Goal: Task Accomplishment & Management: Manage account settings

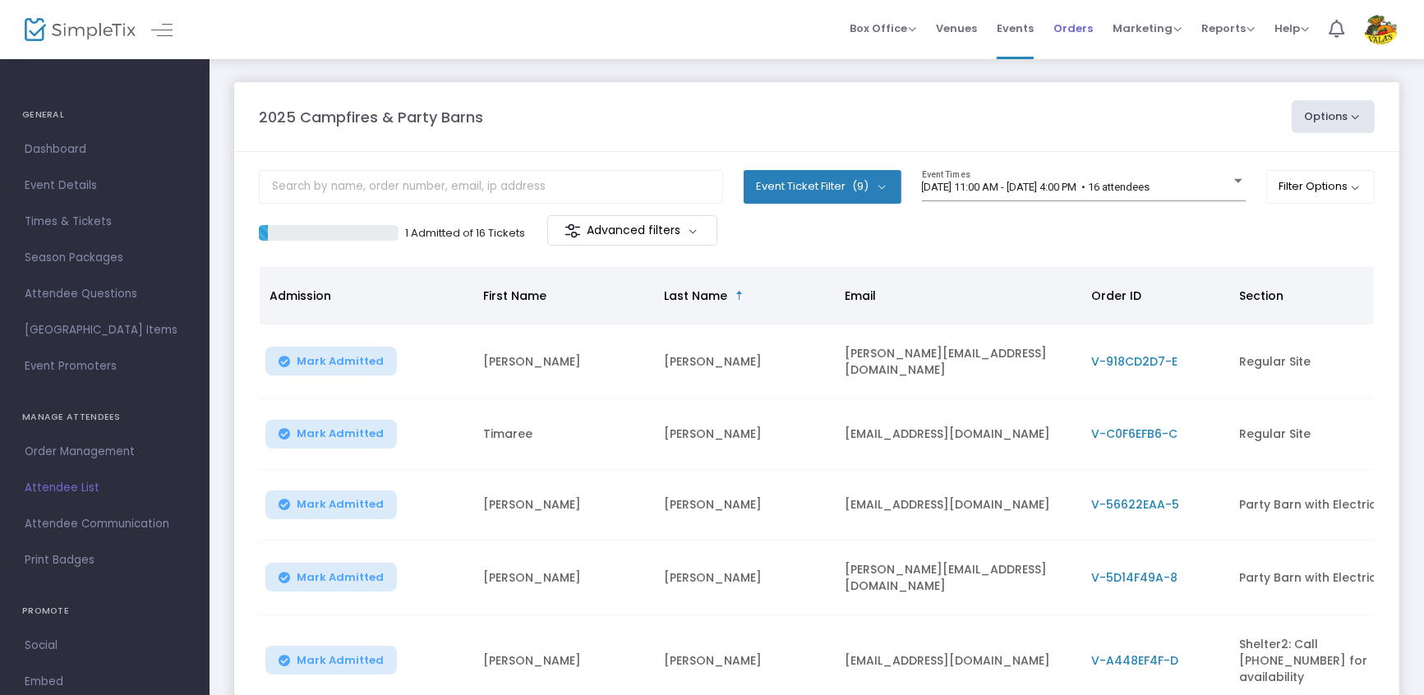
click at [1072, 20] on span "Orders" at bounding box center [1072, 28] width 39 height 42
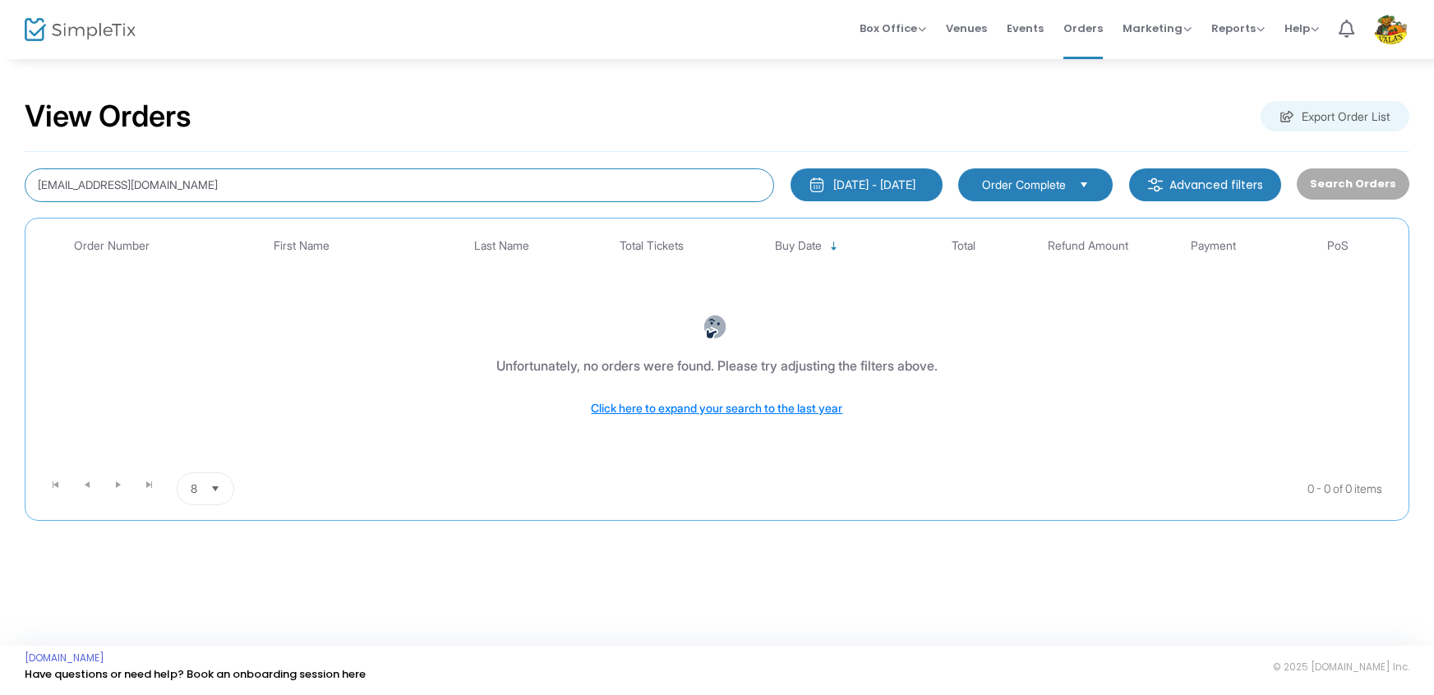
click at [146, 184] on input "[EMAIL_ADDRESS][DOMAIN_NAME]" at bounding box center [399, 185] width 749 height 34
type input "[EMAIL_ADDRESS][DOMAIN_NAME]"
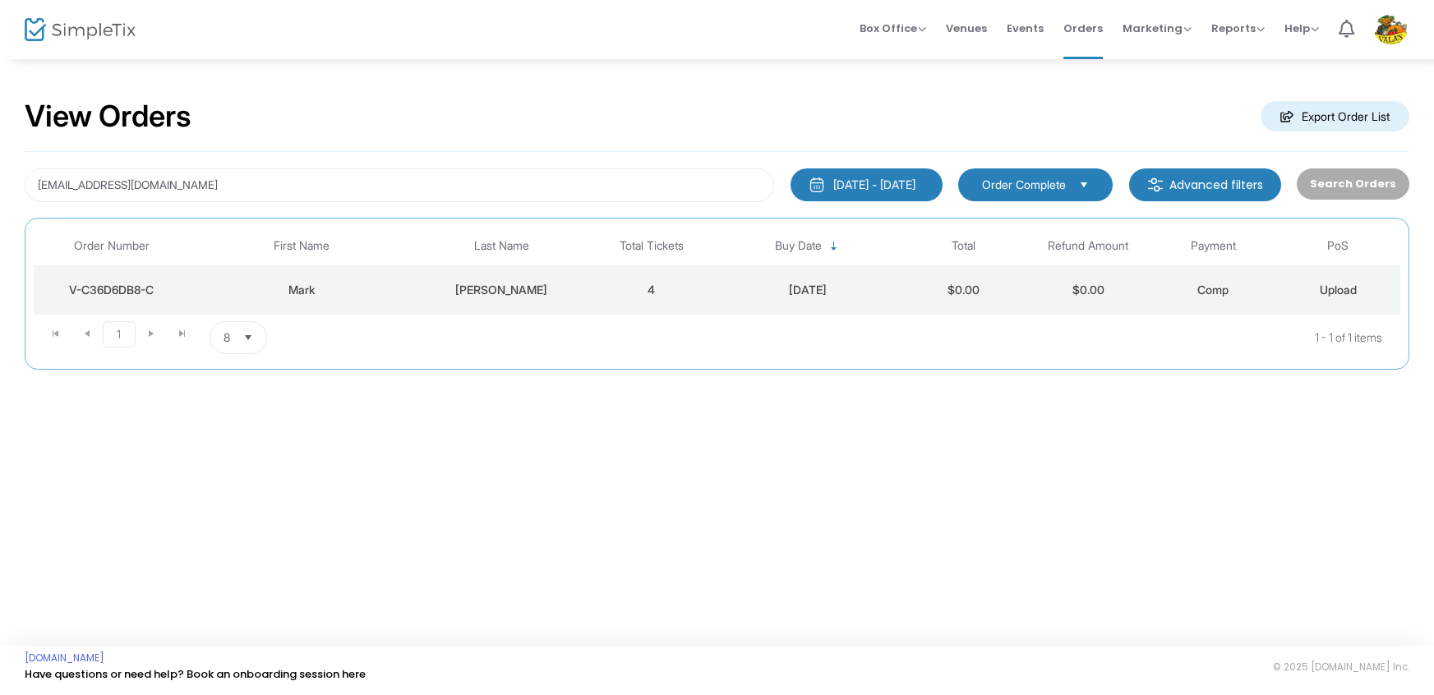
click at [136, 289] on div "V-C36D6DB8-C" at bounding box center [112, 290] width 148 height 16
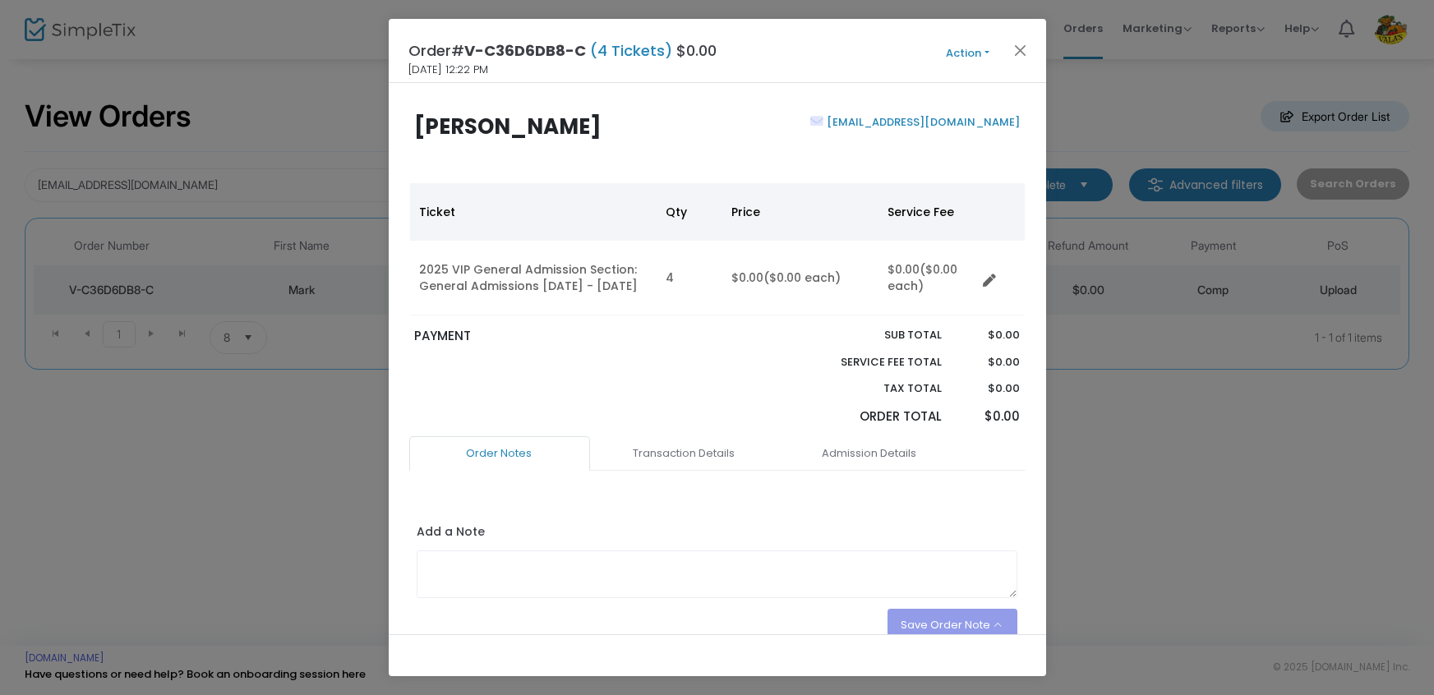
click at [962, 55] on button "Action" at bounding box center [968, 53] width 99 height 18
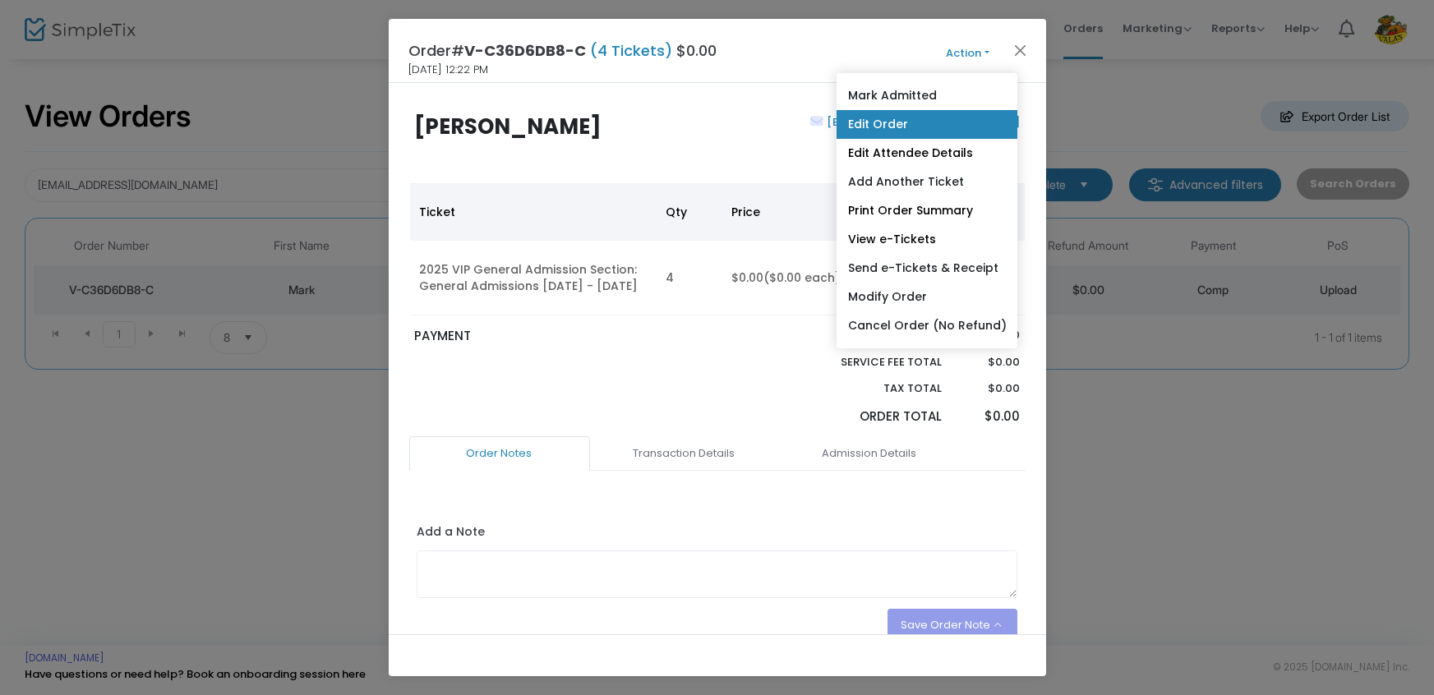
click at [940, 128] on link "Edit Order" at bounding box center [926, 124] width 181 height 29
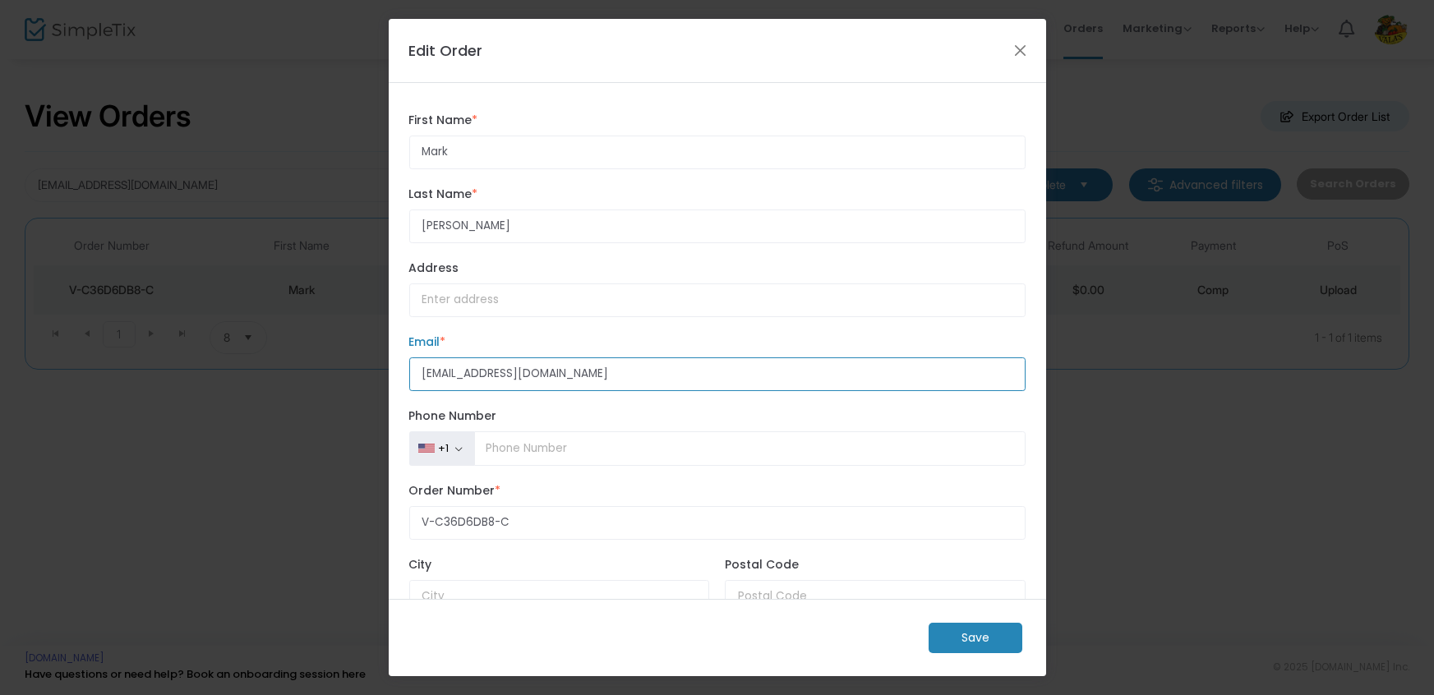
click at [520, 373] on input "[EMAIL_ADDRESS][DOMAIN_NAME]" at bounding box center [717, 374] width 616 height 34
type input "[EMAIL_ADDRESS][DOMAIN_NAME]"
click at [989, 636] on m-button "Save" at bounding box center [976, 638] width 94 height 30
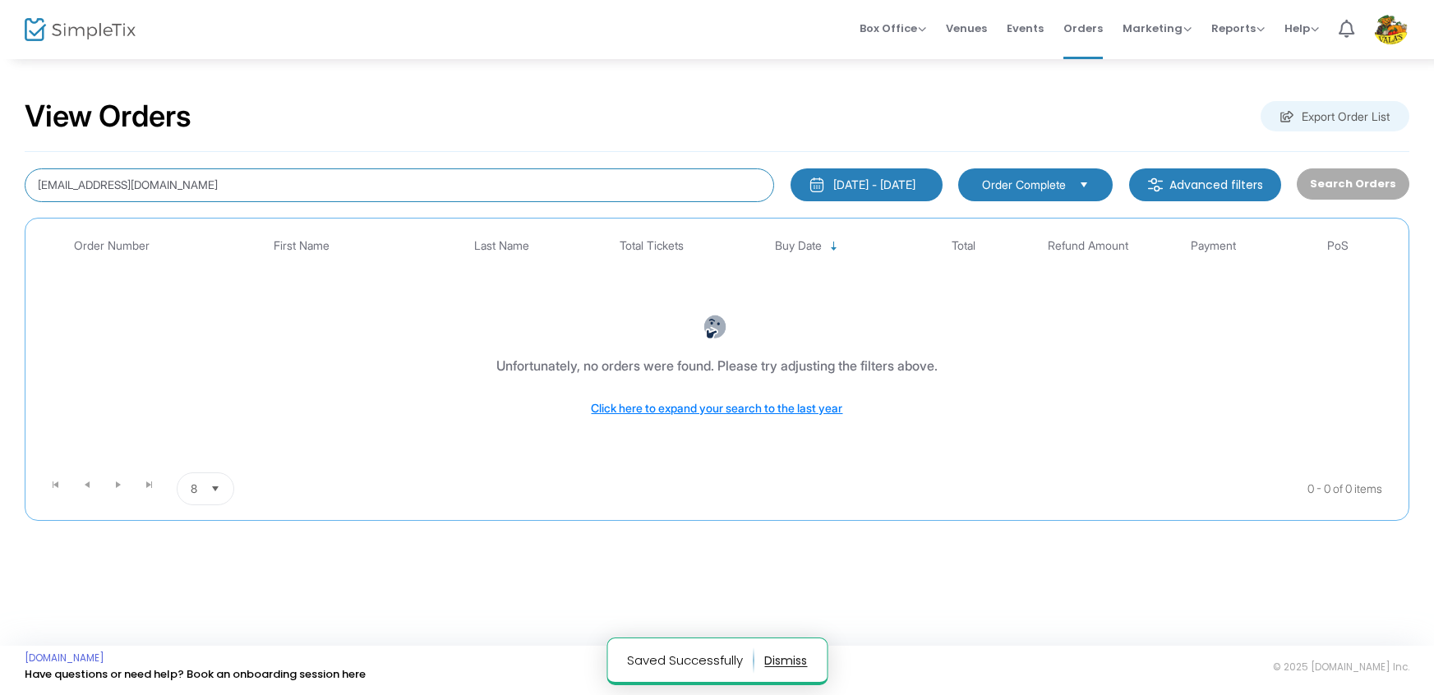
click at [131, 182] on input "[EMAIL_ADDRESS][DOMAIN_NAME]" at bounding box center [399, 185] width 749 height 34
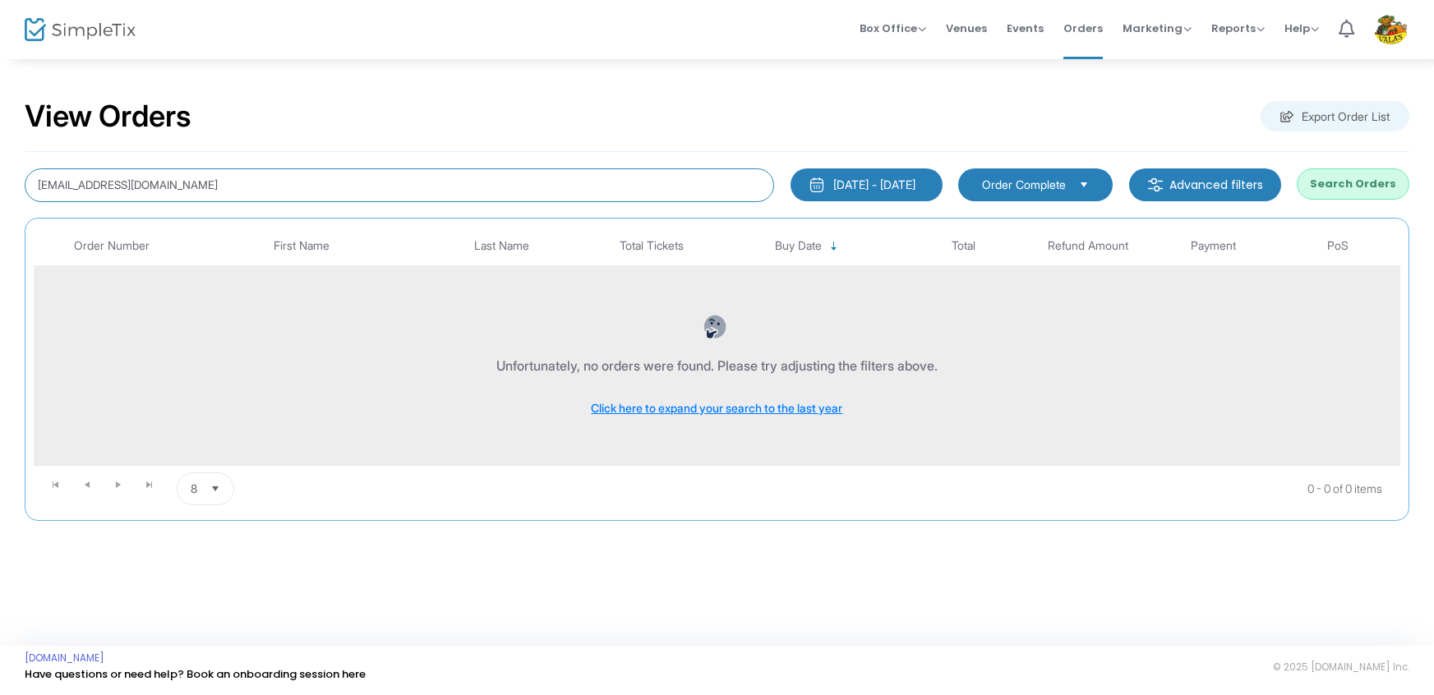
type input "[EMAIL_ADDRESS][DOMAIN_NAME]"
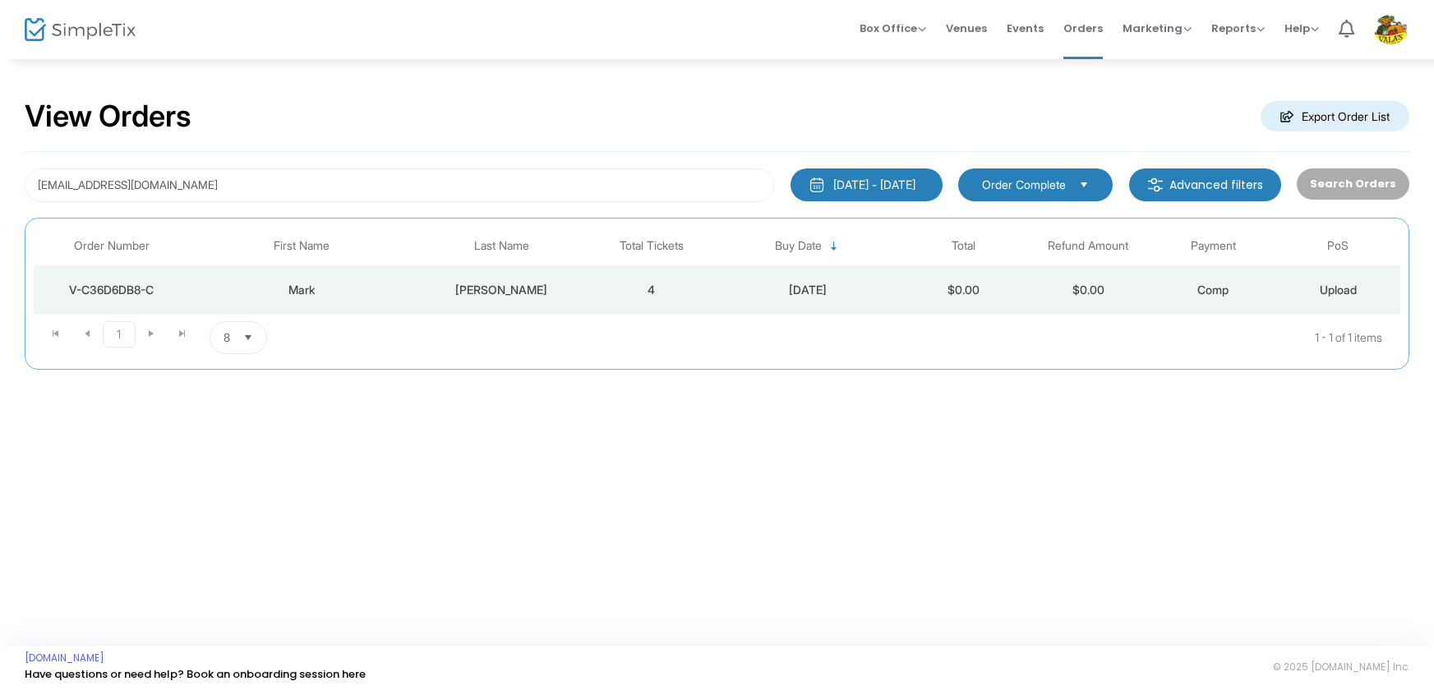
click at [126, 283] on div "V-C36D6DB8-C" at bounding box center [112, 290] width 148 height 16
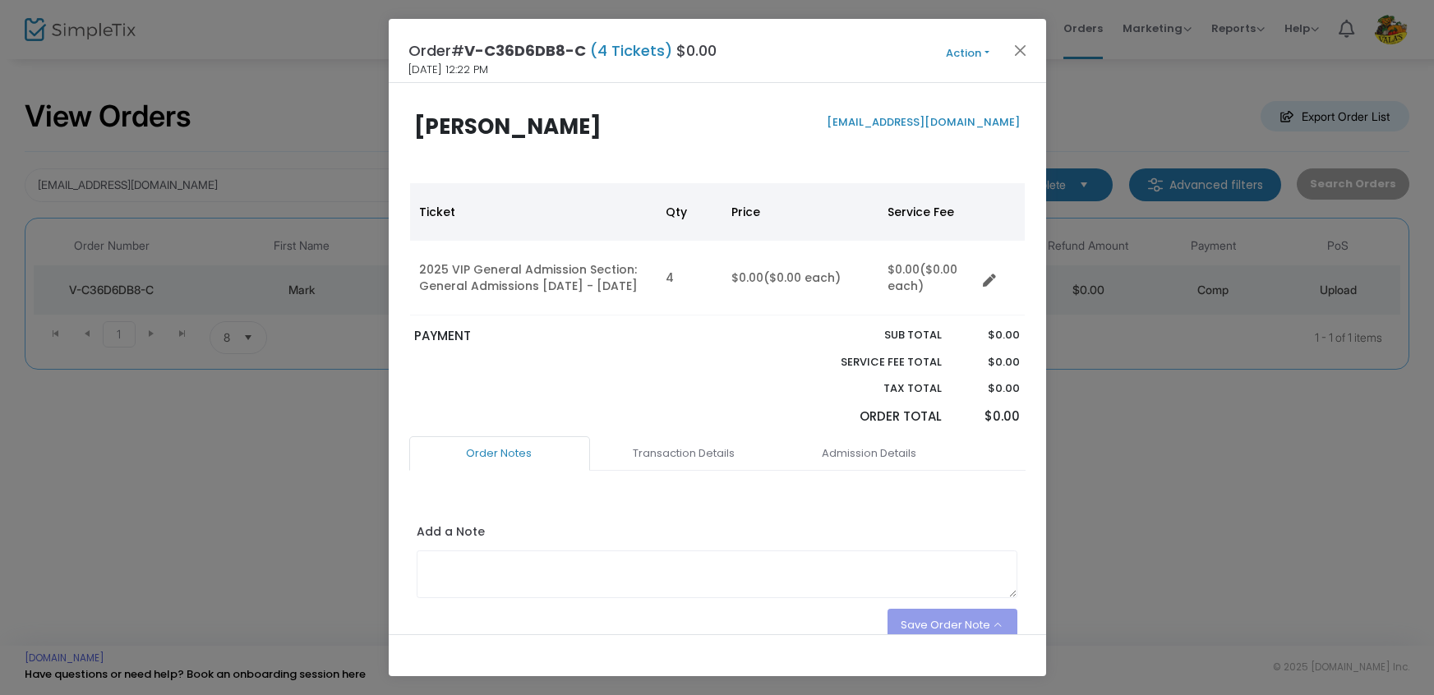
click at [959, 50] on button "Action" at bounding box center [968, 53] width 99 height 18
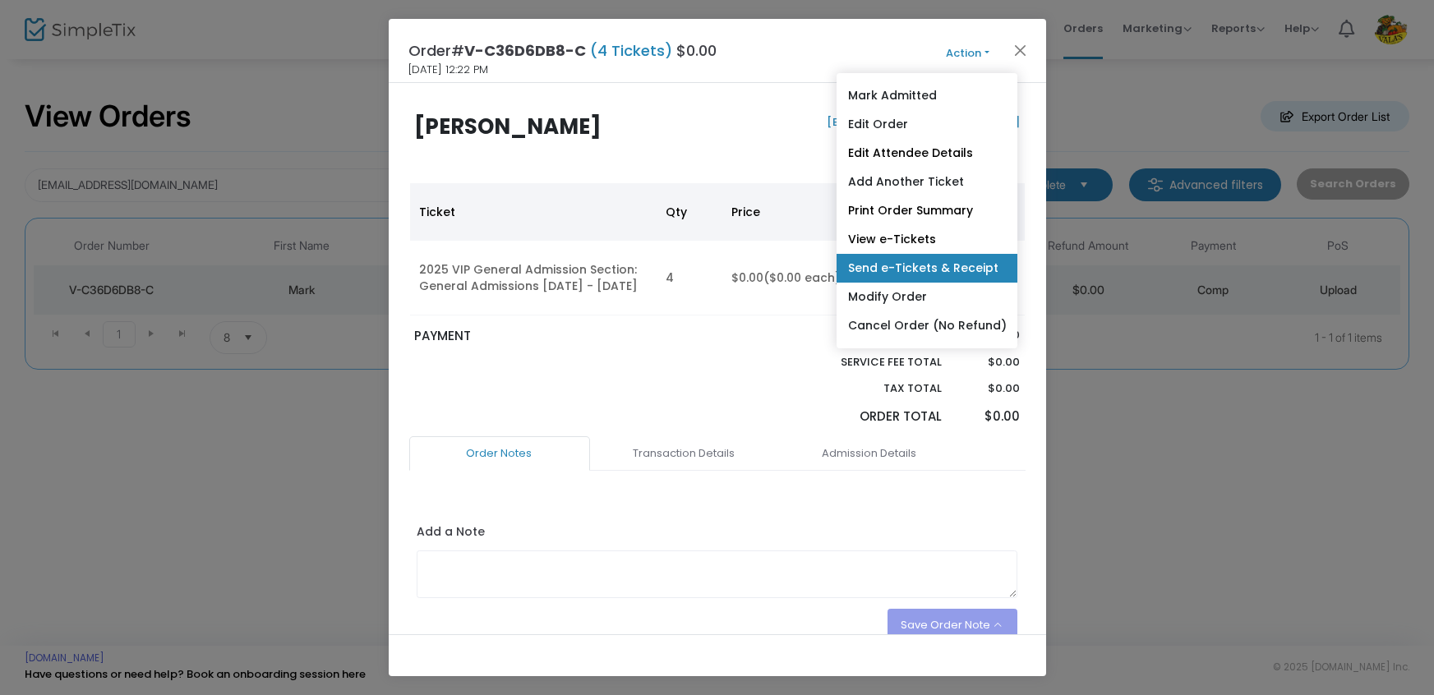
click at [935, 263] on link "Send e-Tickets & Receipt" at bounding box center [926, 268] width 181 height 29
type input "[EMAIL_ADDRESS][DOMAIN_NAME]"
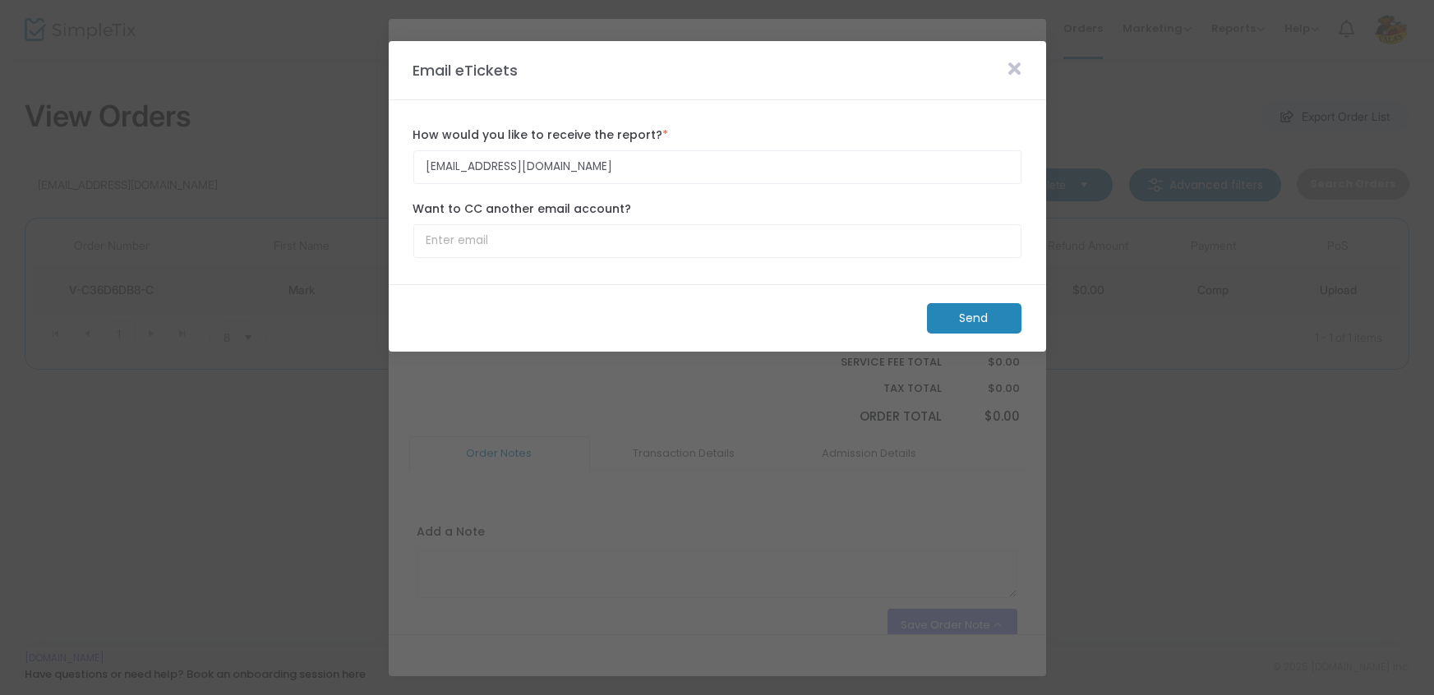
click at [985, 319] on m-button "Send" at bounding box center [974, 318] width 94 height 30
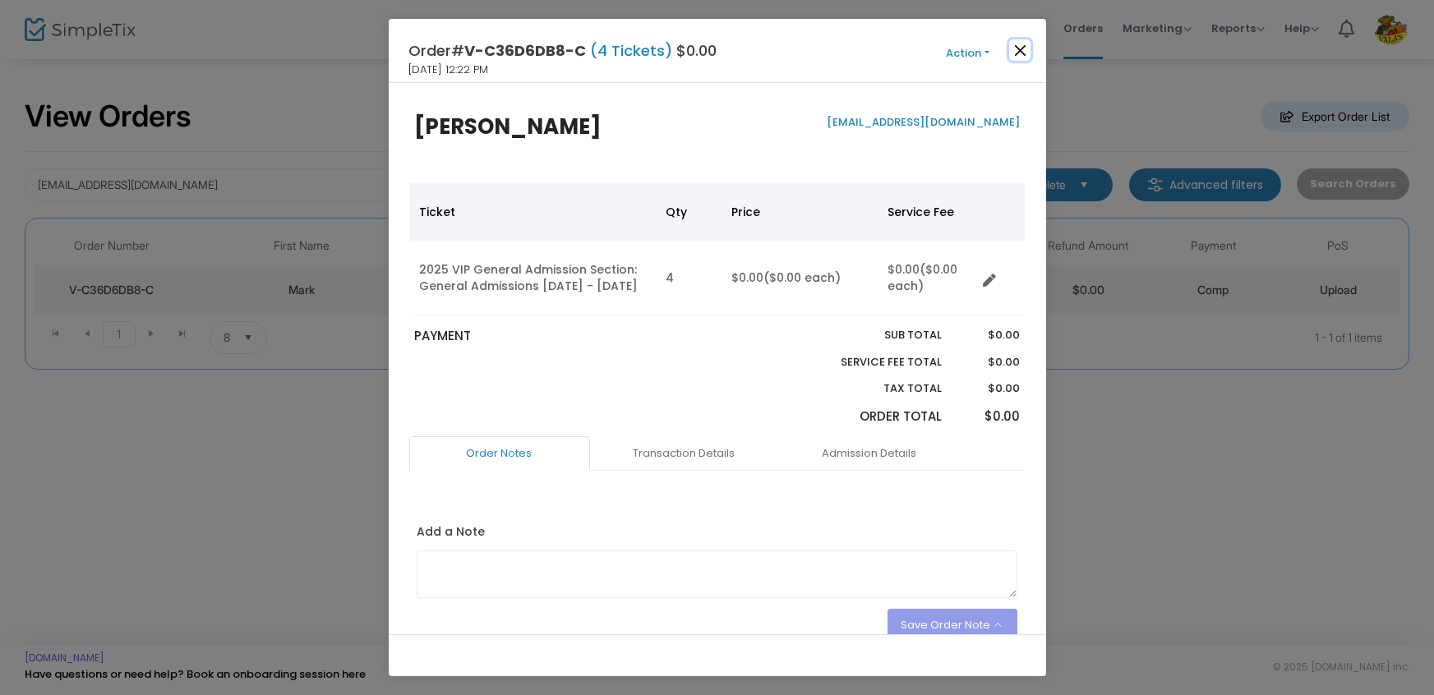
click at [1016, 53] on button "Close" at bounding box center [1019, 49] width 21 height 21
